Goal: Obtain resource: Obtain resource

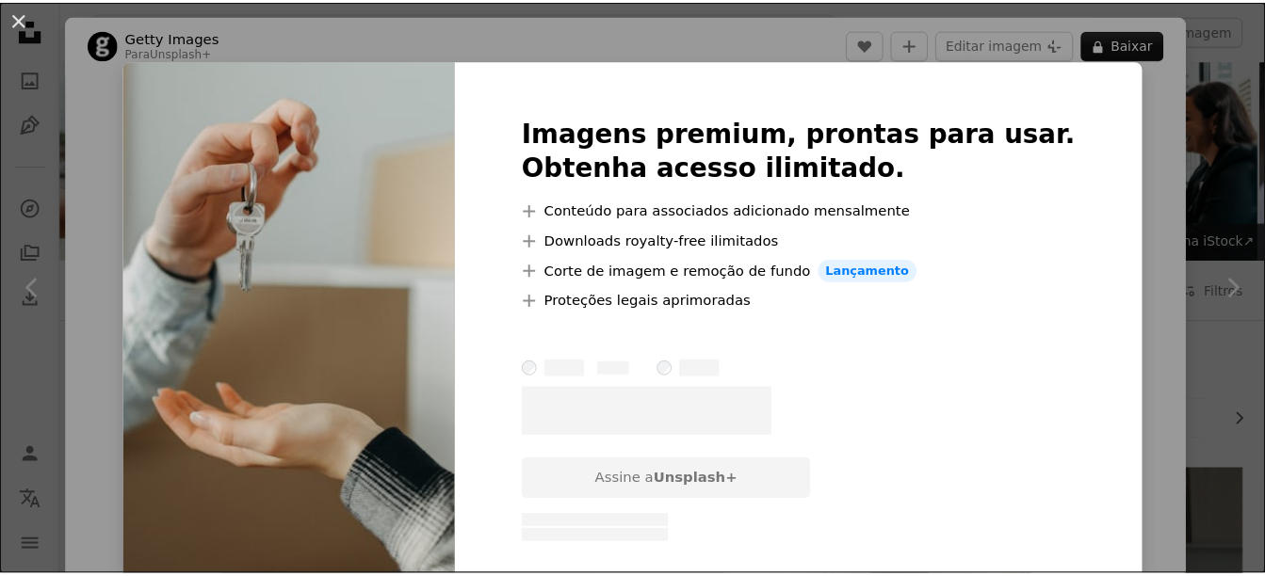
scroll to position [1130, 0]
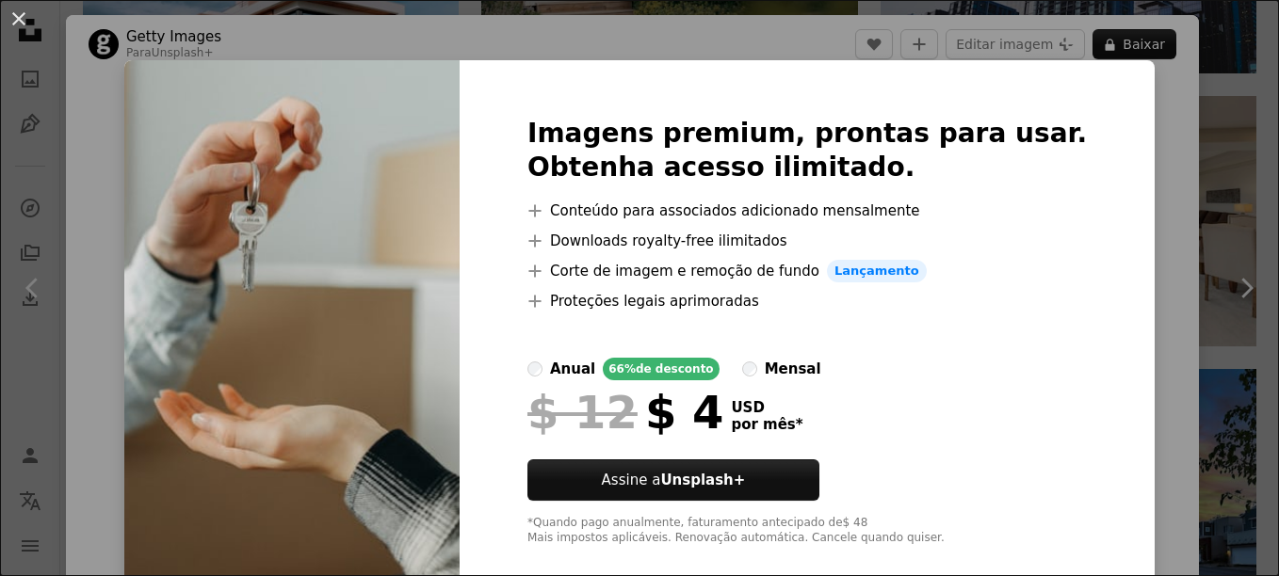
click at [1146, 234] on div "An X shape Imagens premium, prontas para usar. Obtenha acesso ilimitado. A plus…" at bounding box center [639, 288] width 1279 height 576
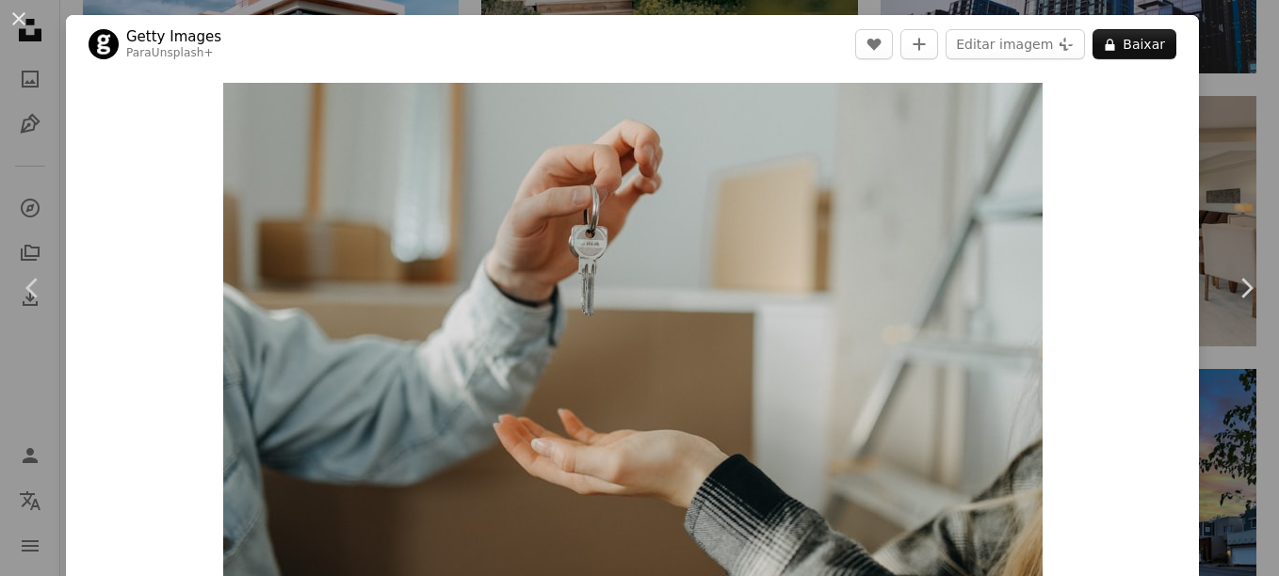
click at [1207, 190] on div "An X shape Chevron left Chevron right Getty Images Para Unsplash+ A heart A plu…" at bounding box center [639, 288] width 1279 height 576
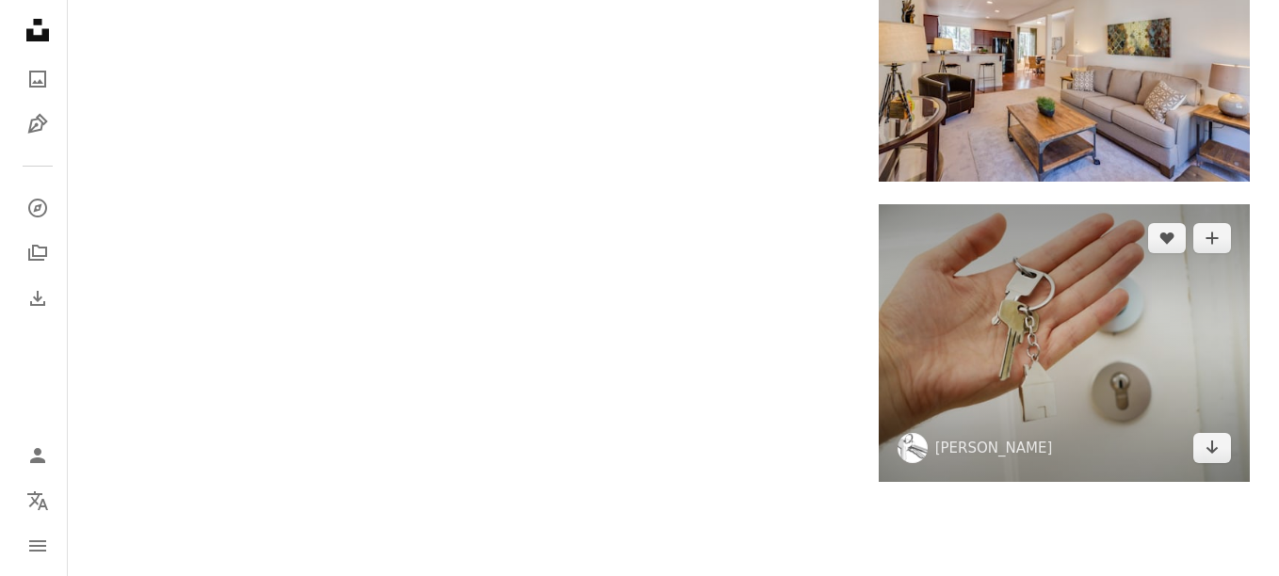
scroll to position [2732, 0]
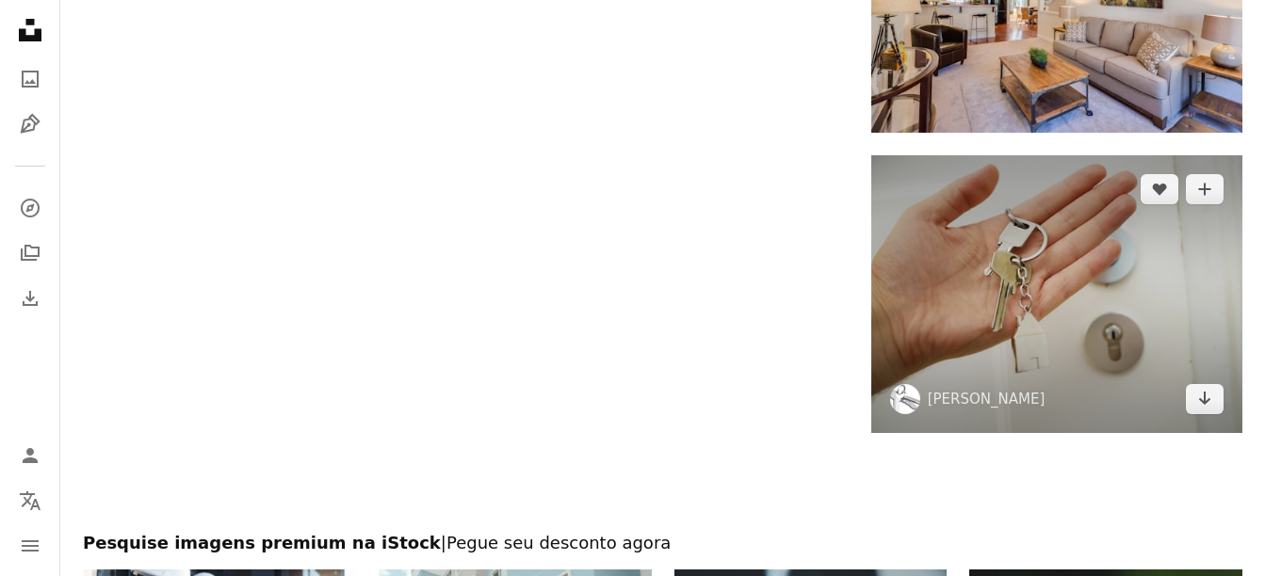
click at [998, 298] on img at bounding box center [1056, 294] width 371 height 279
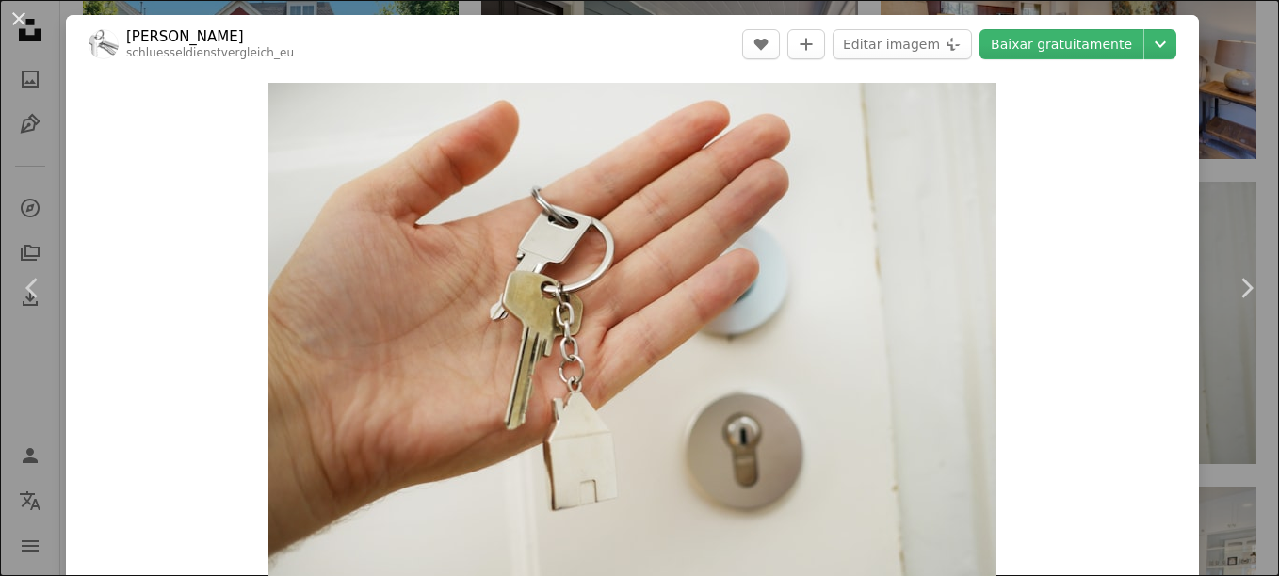
click at [1224, 195] on div "An X shape Chevron left Chevron right [PERSON_NAME] schluesseldienstvergleich_e…" at bounding box center [639, 288] width 1279 height 576
